Goal: Information Seeking & Learning: Learn about a topic

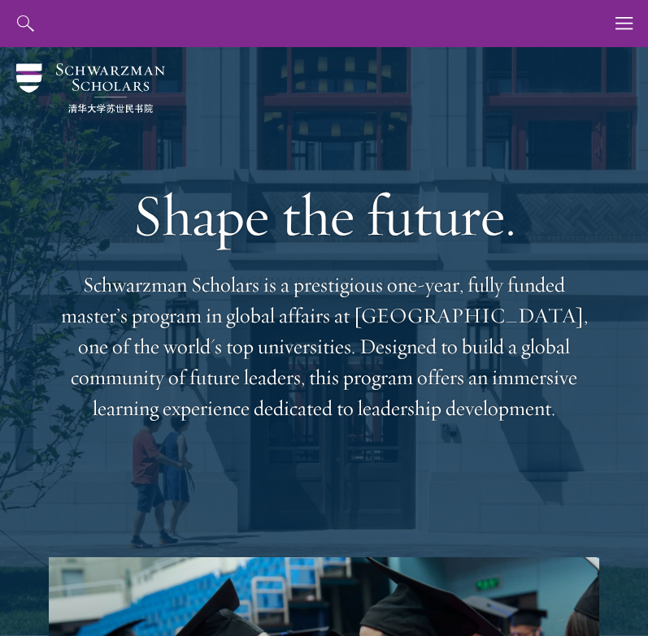
click at [613, 31] on button "button" at bounding box center [624, 23] width 47 height 47
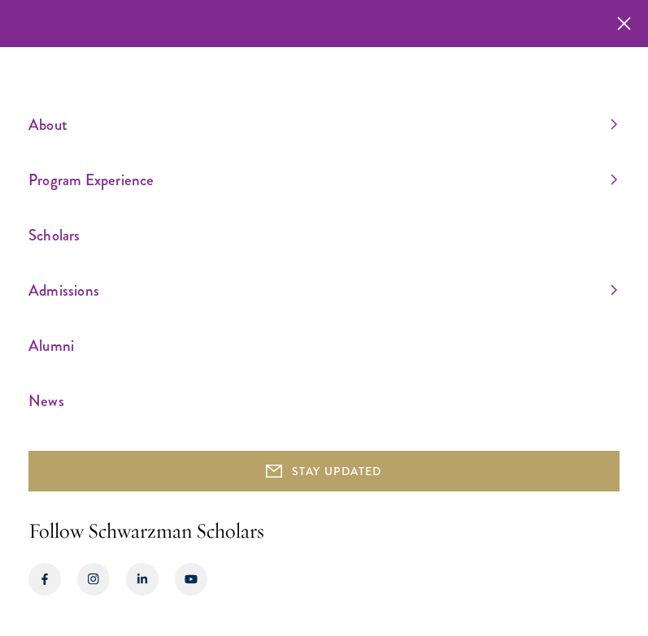
click at [617, 27] on icon "button" at bounding box center [624, 23] width 14 height 47
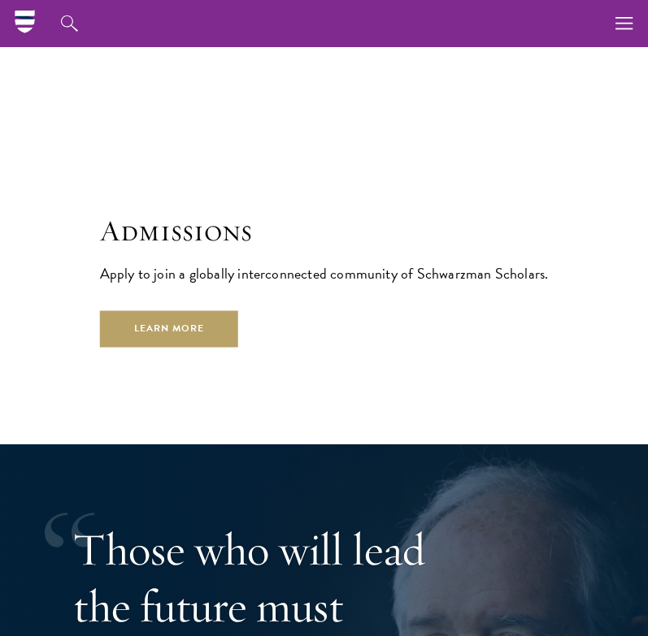
scroll to position [3961, 0]
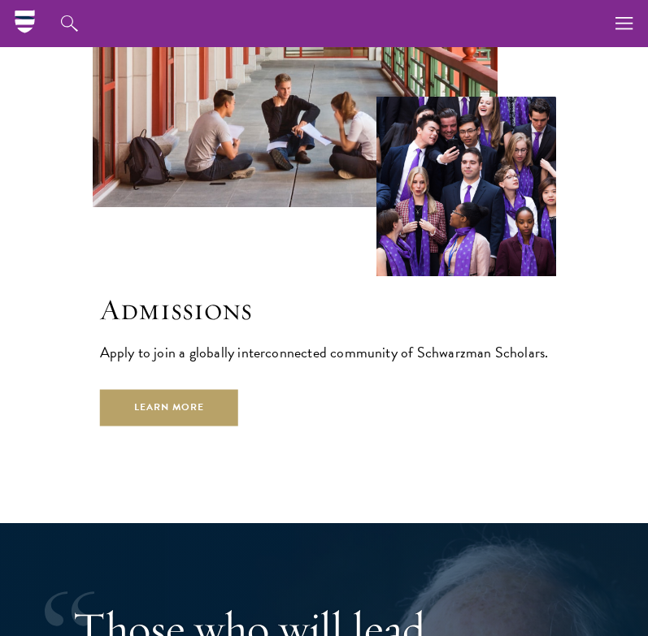
click at [614, 23] on button "button" at bounding box center [624, 23] width 47 height 47
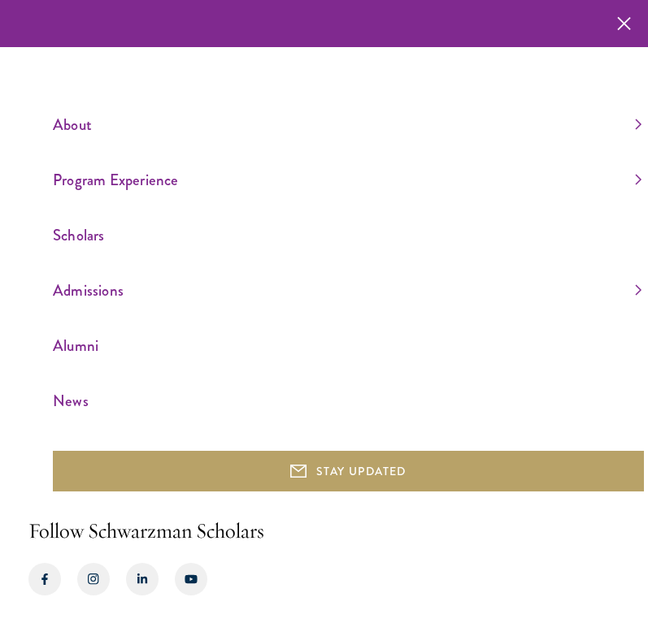
click at [368, 138] on link "About" at bounding box center [347, 124] width 588 height 27
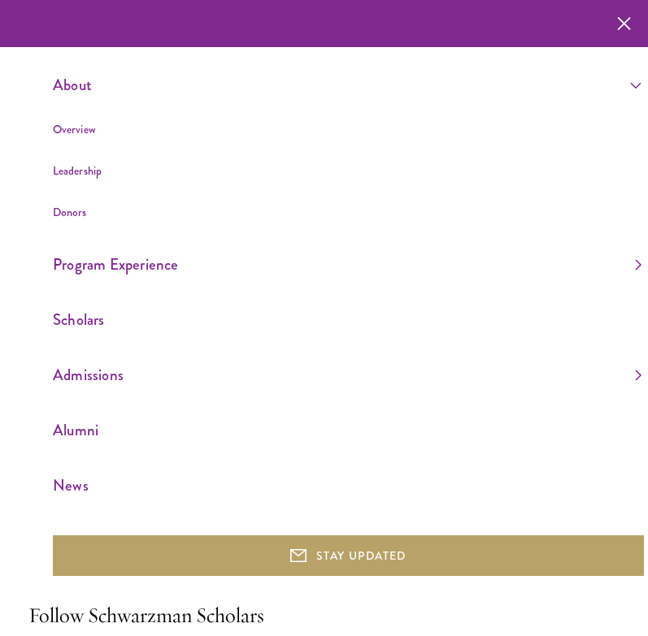
click at [318, 273] on link "Program Experience" at bounding box center [347, 264] width 588 height 27
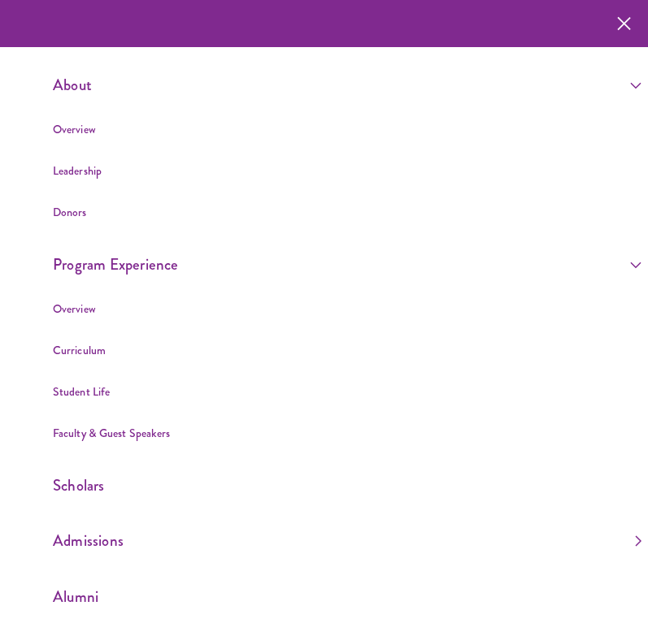
click at [320, 311] on li "Overview" at bounding box center [347, 309] width 588 height 20
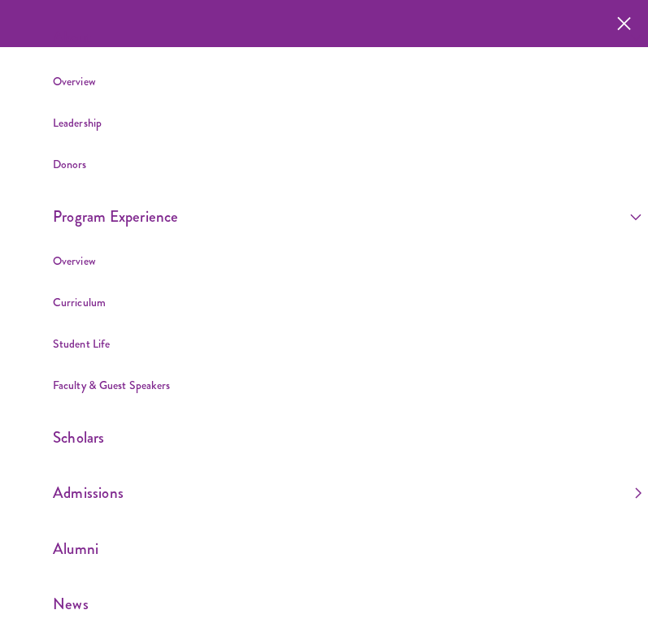
click at [105, 352] on link "Student Life" at bounding box center [81, 344] width 57 height 16
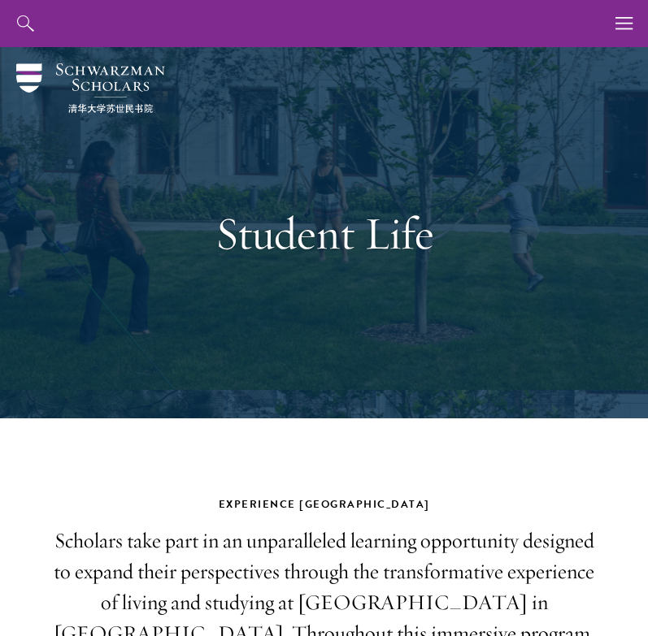
click at [604, 46] on button "button" at bounding box center [624, 23] width 47 height 47
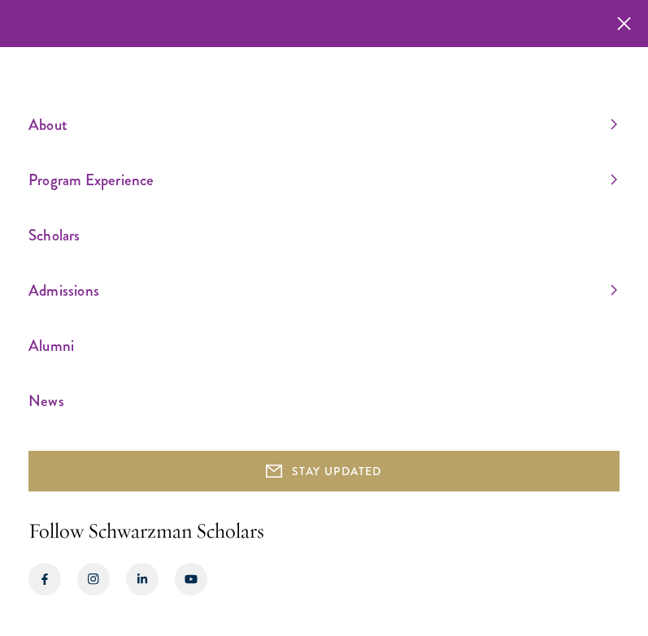
click at [629, 31] on icon "button" at bounding box center [624, 23] width 14 height 47
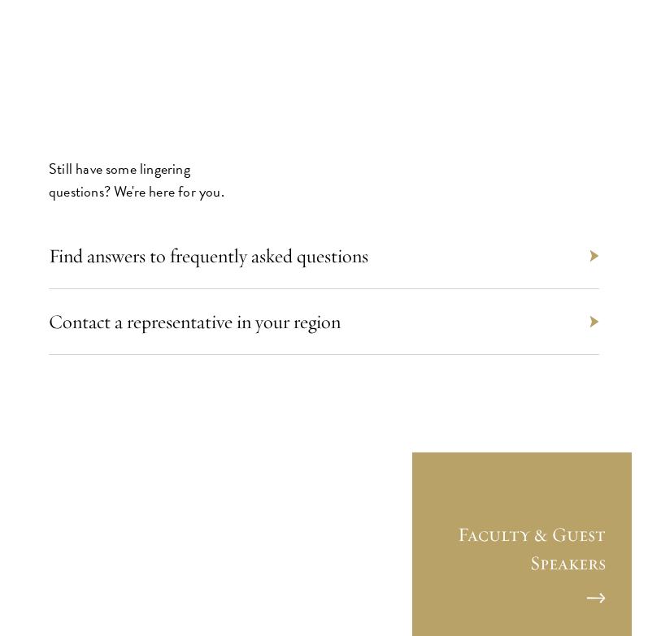
scroll to position [6452, 0]
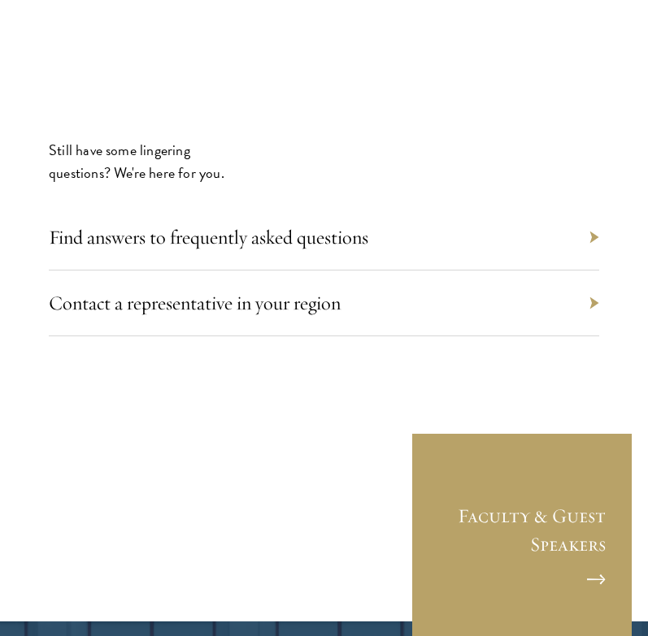
click at [477, 205] on div "Find answers to frequently asked questions" at bounding box center [324, 238] width 550 height 66
click at [506, 205] on div "Find answers to frequently asked questions" at bounding box center [324, 238] width 550 height 66
click at [593, 205] on div "Find answers to frequently asked questions" at bounding box center [324, 238] width 550 height 66
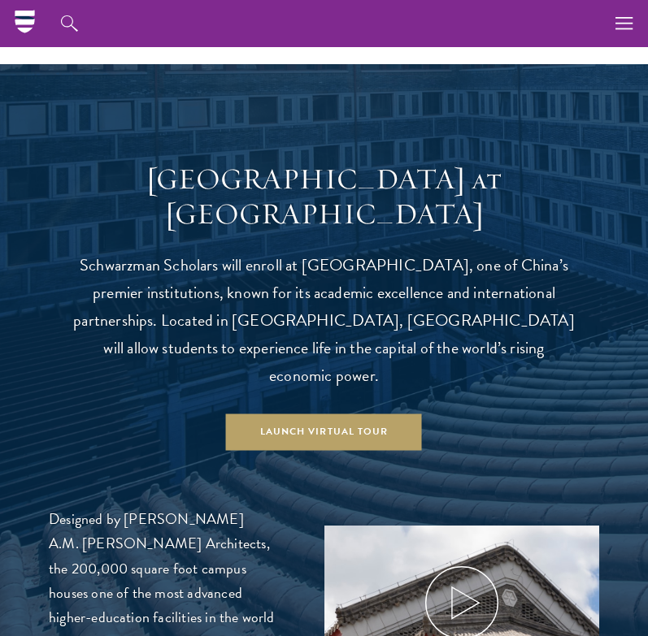
scroll to position [1191, 0]
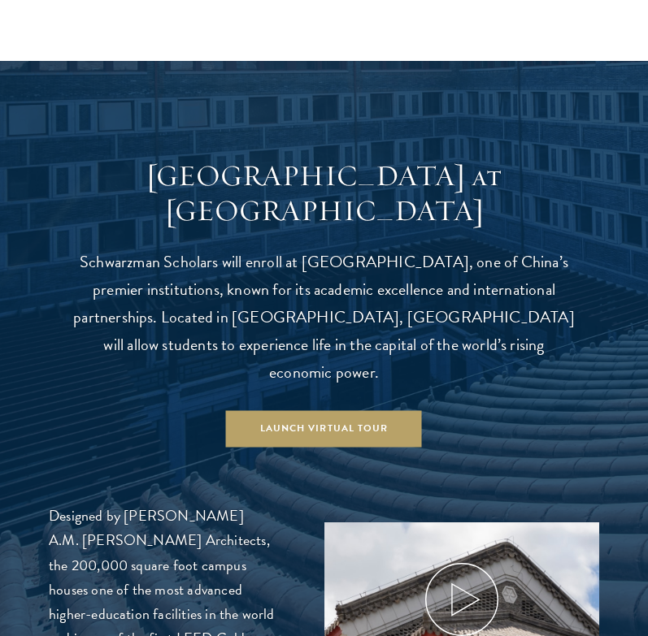
click at [259, 410] on link "Launch Virtual Tour" at bounding box center [324, 428] width 196 height 37
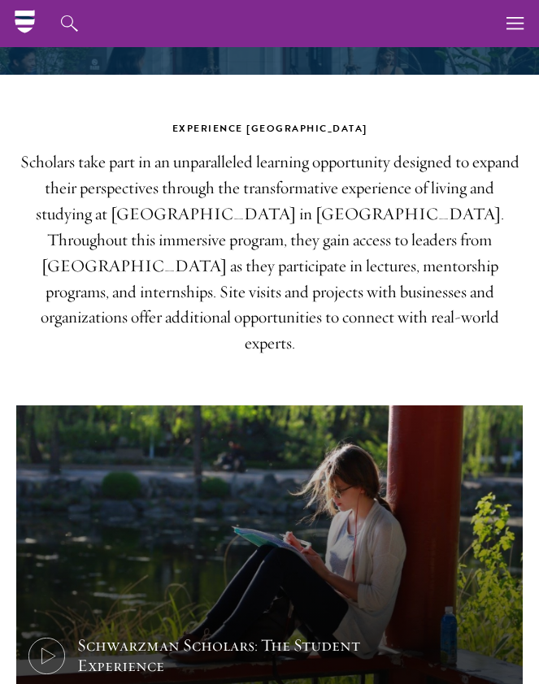
scroll to position [0, 0]
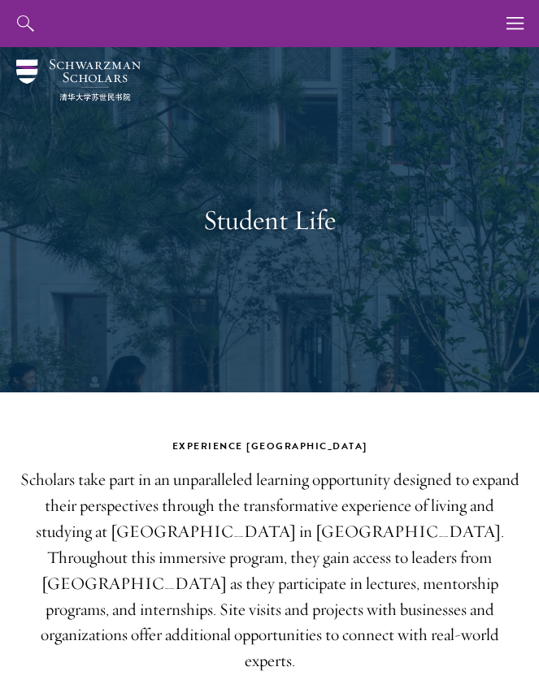
click at [517, 12] on icon "button" at bounding box center [515, 23] width 18 height 47
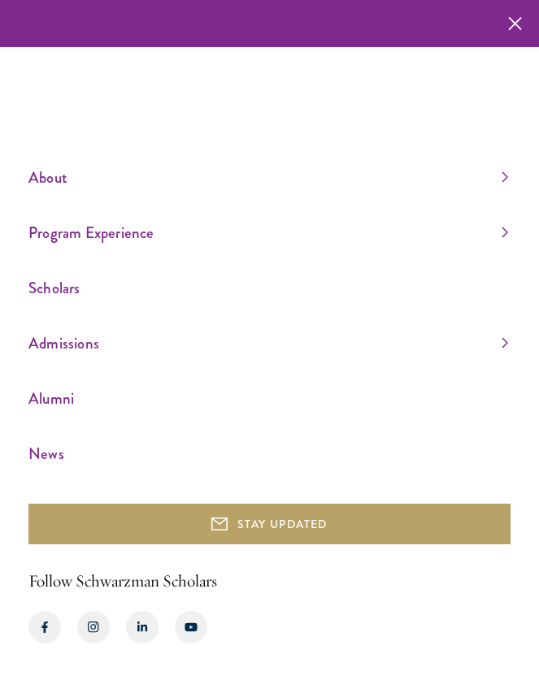
scroll to position [71, 0]
click at [363, 230] on link "Program Experience" at bounding box center [267, 232] width 479 height 27
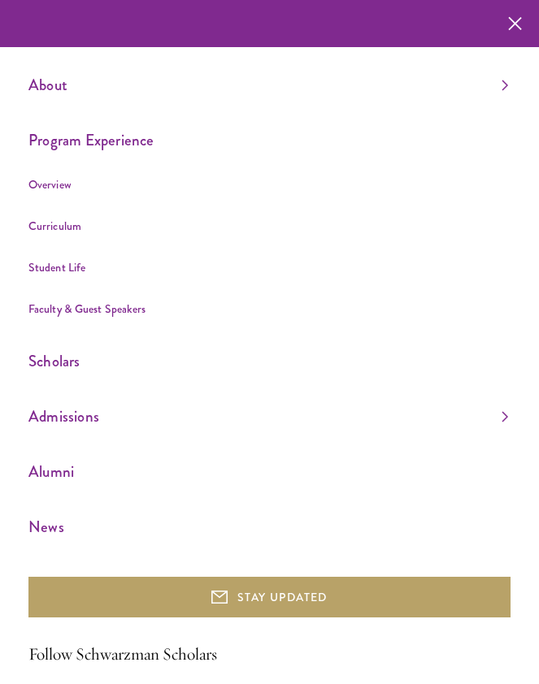
scroll to position [0, 0]
click at [433, 80] on link "About" at bounding box center [267, 85] width 479 height 27
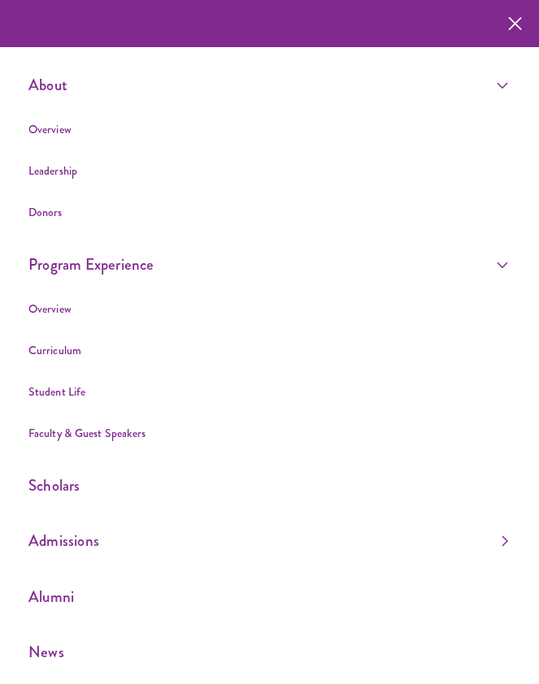
click at [375, 180] on li "Leadership" at bounding box center [267, 171] width 479 height 20
click at [77, 169] on link "Leadership" at bounding box center [52, 171] width 49 height 16
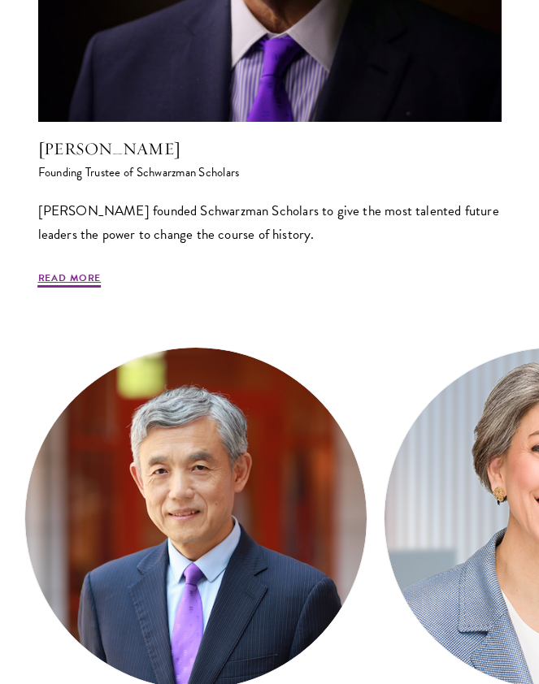
scroll to position [852, 0]
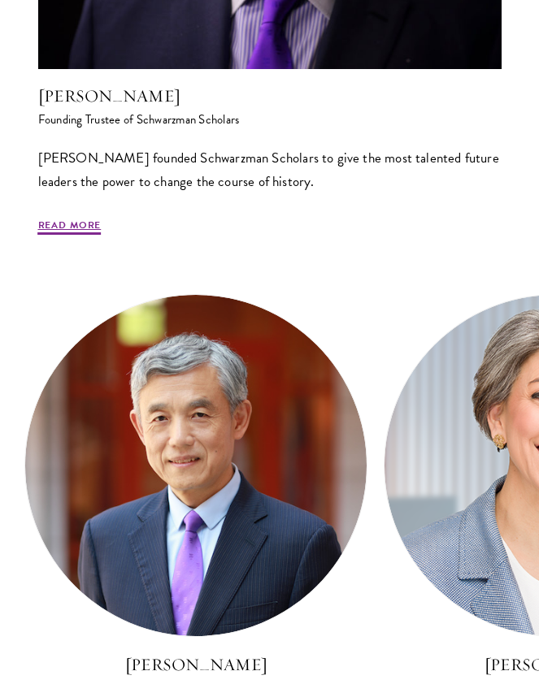
click at [96, 245] on div "Program Leadership Stephen A. Schwarzman Founding Trustee of Schwarzman Scholar…" at bounding box center [269, 170] width 506 height 1147
click at [92, 220] on link "Read More" at bounding box center [69, 228] width 63 height 20
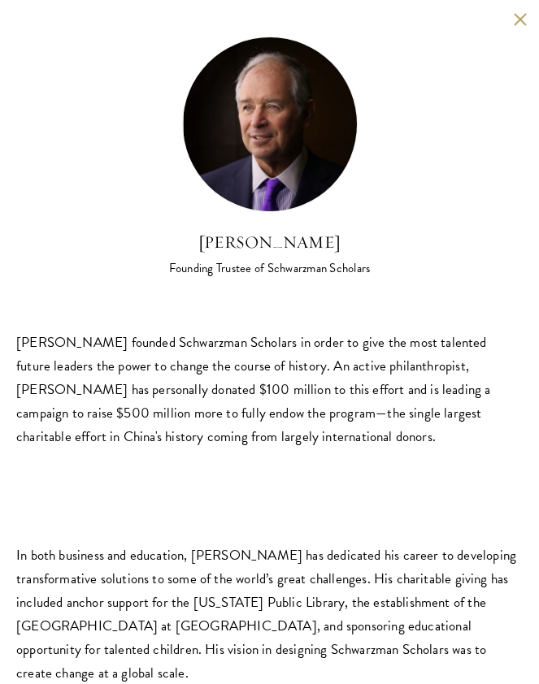
click at [528, 11] on div "Stephen A. Schwarzman Founding Trustee of Schwarzman Scholars Stephen A. Schwar…" at bounding box center [269, 372] width 539 height 745
click at [515, 13] on button at bounding box center [520, 19] width 14 height 14
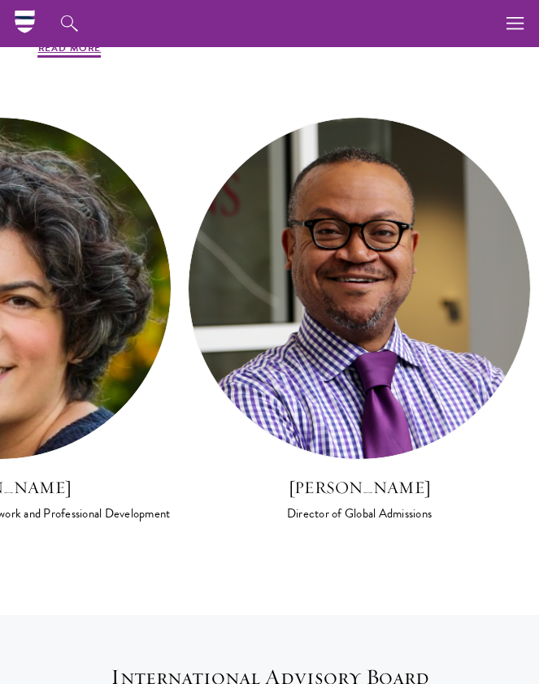
scroll to position [0, 3069]
click at [436, 284] on img at bounding box center [359, 288] width 341 height 341
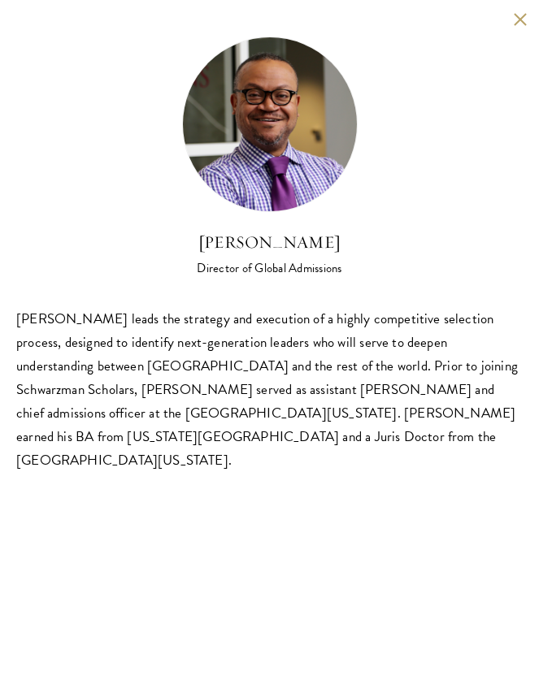
click at [433, 313] on div "Cordel Faulk leads the strategy and execution of a highly competitive selection…" at bounding box center [269, 389] width 506 height 165
click at [516, 17] on button at bounding box center [520, 19] width 14 height 14
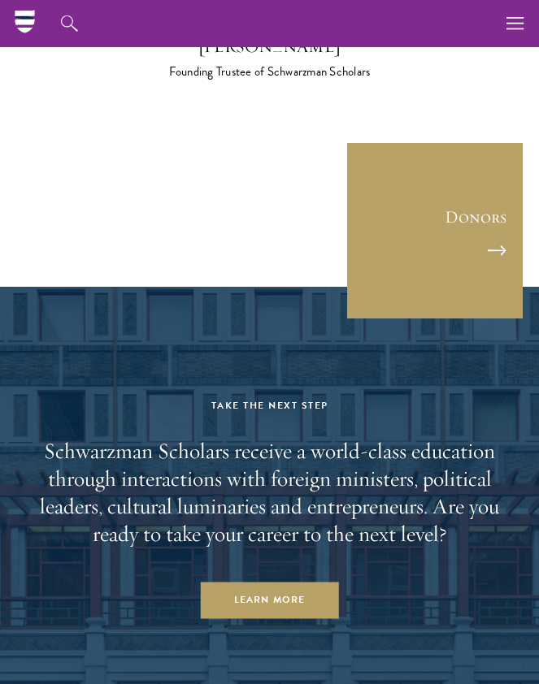
scroll to position [4603, 0]
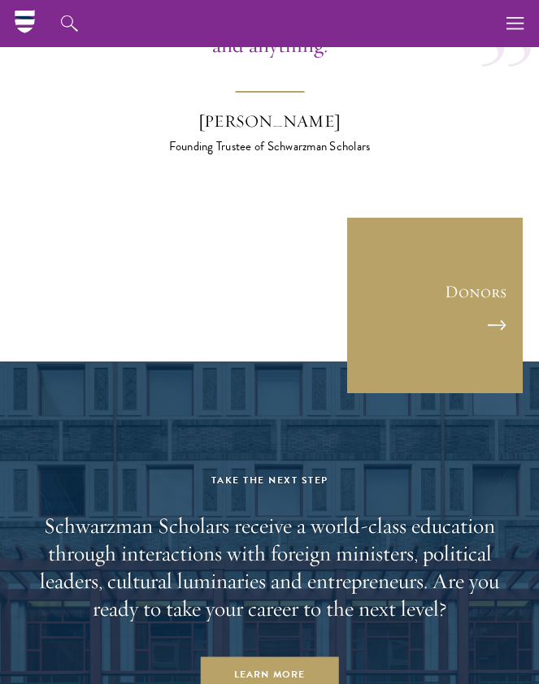
click at [502, 236] on link "Donors" at bounding box center [435, 306] width 176 height 176
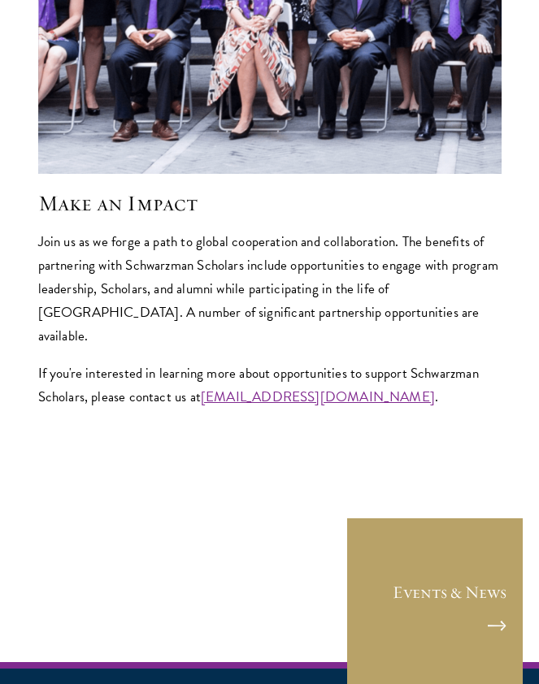
scroll to position [8240, 0]
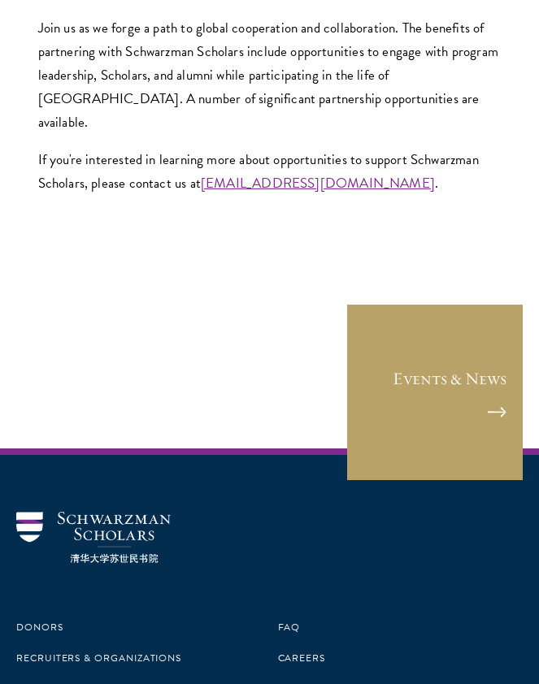
click at [475, 328] on link "Events & News" at bounding box center [435, 393] width 176 height 176
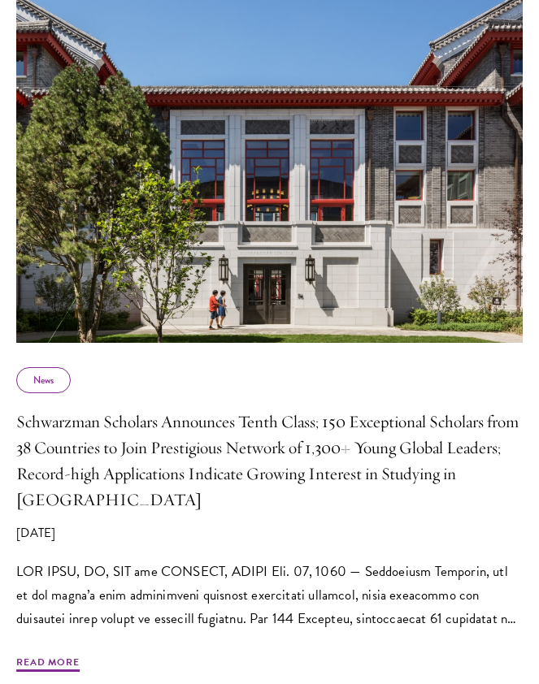
scroll to position [665, 0]
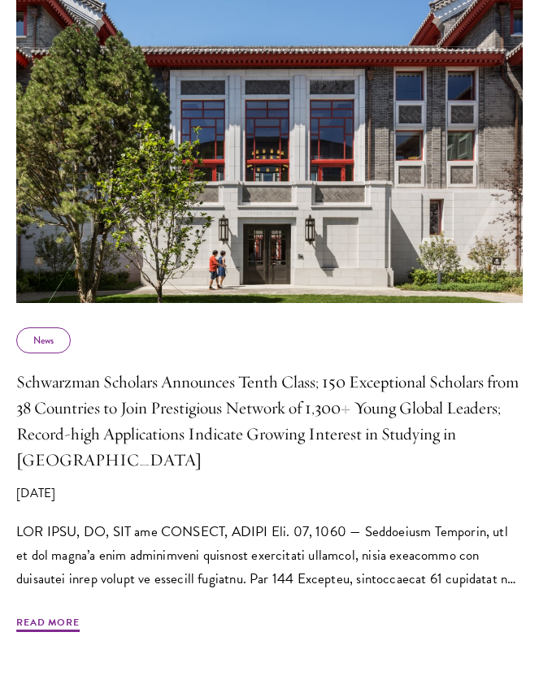
click at [418, 458] on h5 "Schwarzman Scholars Announces Tenth Class; 150 Exceptional Scholars from 38 Cou…" at bounding box center [269, 422] width 506 height 104
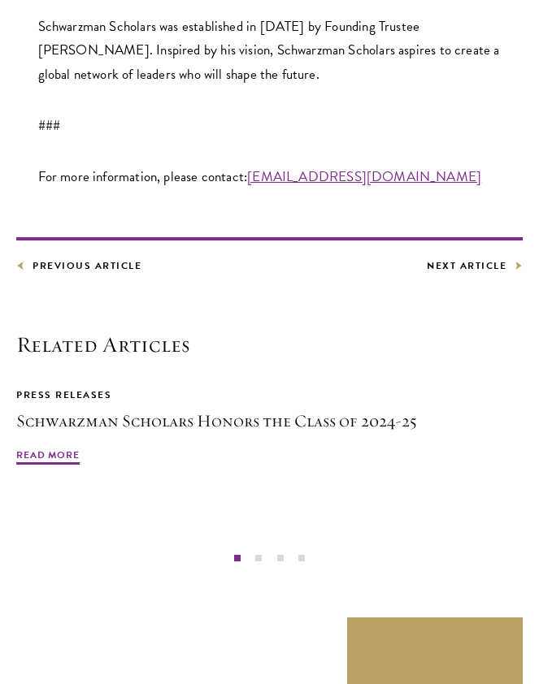
scroll to position [3504, 0]
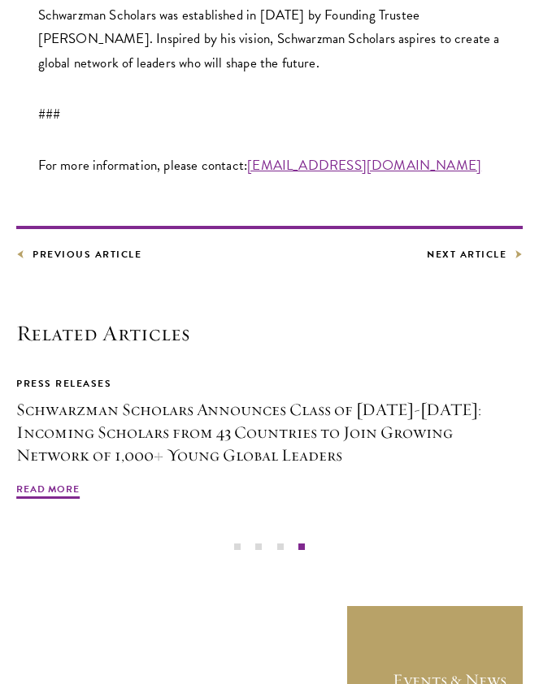
click at [418, 606] on link "Events & News" at bounding box center [435, 694] width 176 height 176
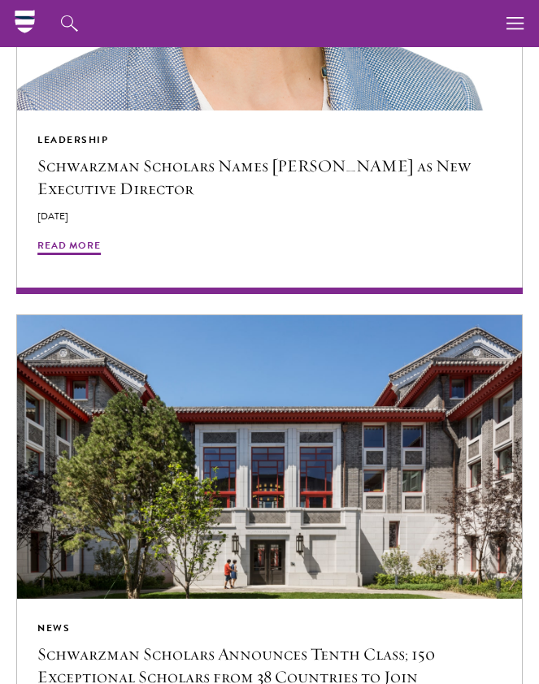
scroll to position [1928, 0]
